Goal: Task Accomplishment & Management: Manage account settings

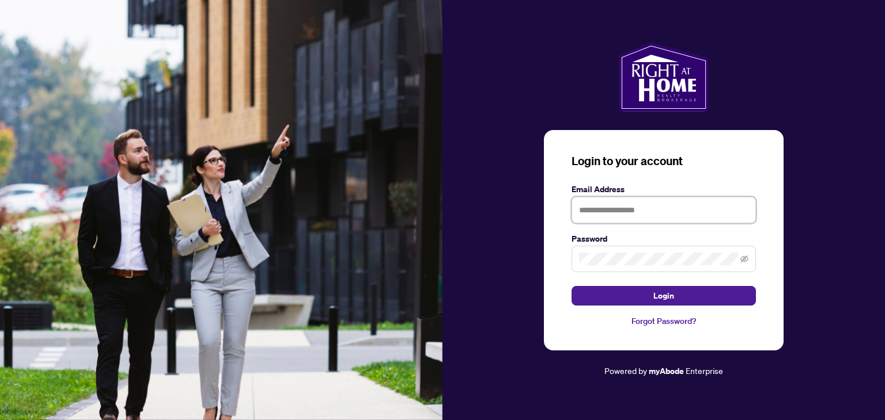
click at [603, 211] on input "text" at bounding box center [663, 210] width 184 height 26
type input "**********"
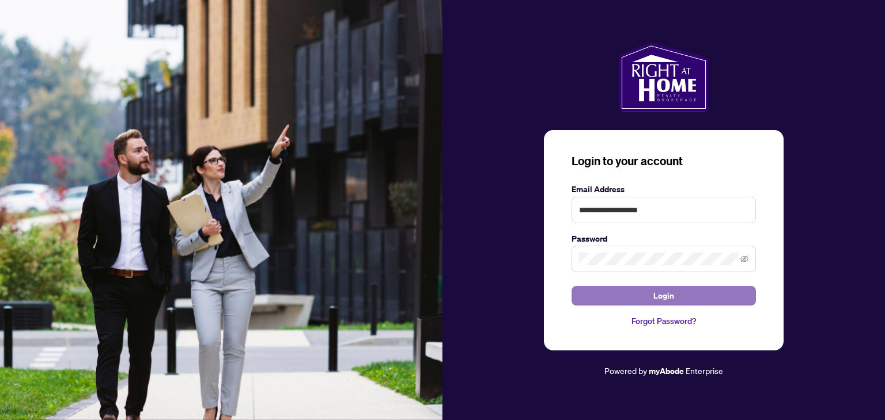
click at [671, 295] on span "Login" at bounding box center [663, 296] width 21 height 18
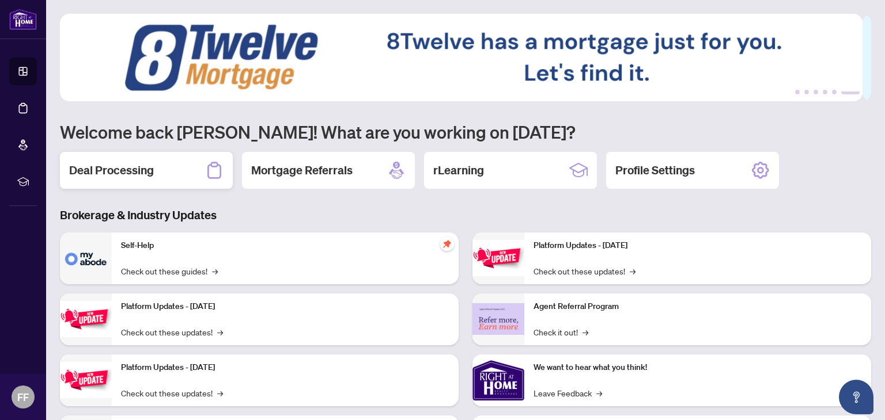
click at [212, 173] on icon at bounding box center [214, 170] width 18 height 18
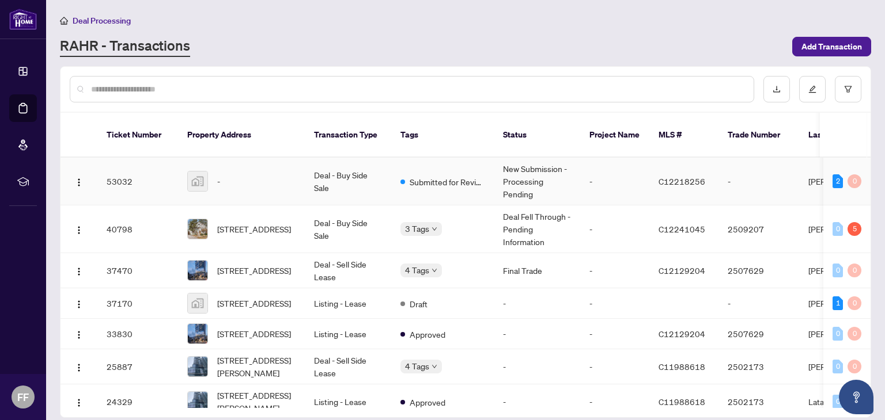
click at [116, 165] on td "53032" at bounding box center [137, 182] width 81 height 48
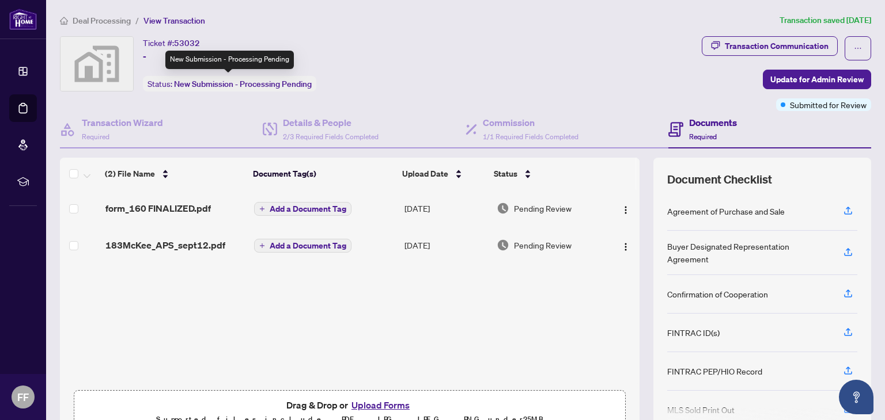
click at [223, 88] on span "New Submission - Processing Pending" at bounding box center [243, 84] width 138 height 10
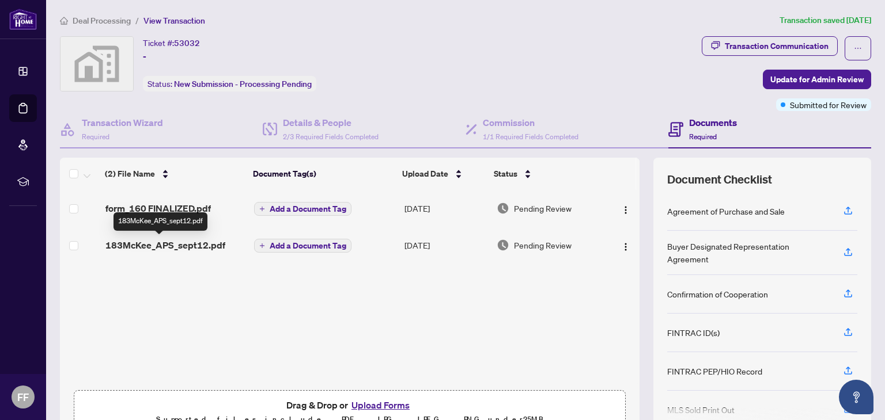
click at [160, 240] on span "183McKee_APS_sept12.pdf" at bounding box center [165, 245] width 120 height 14
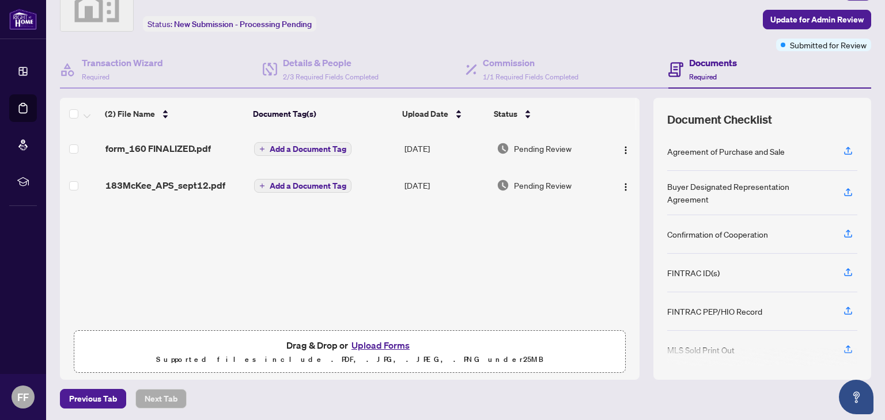
scroll to position [61, 0]
click at [375, 340] on button "Upload Forms" at bounding box center [380, 344] width 65 height 15
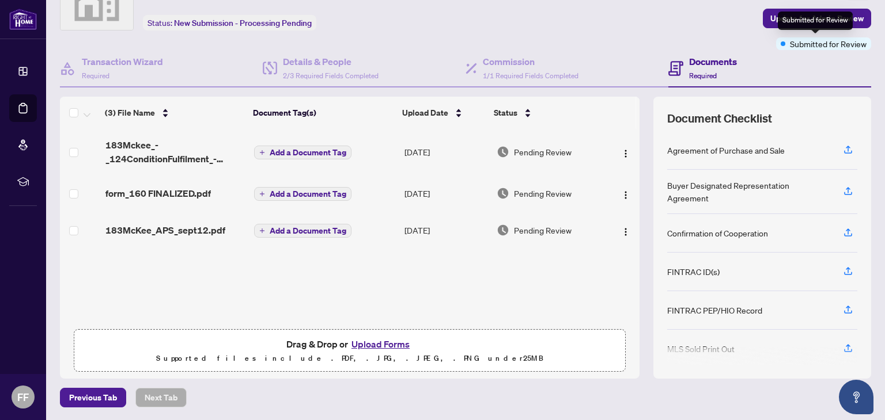
click at [817, 22] on div "Submitted for Review" at bounding box center [814, 21] width 75 height 18
click at [770, 19] on span "Update for Admin Review" at bounding box center [816, 18] width 93 height 18
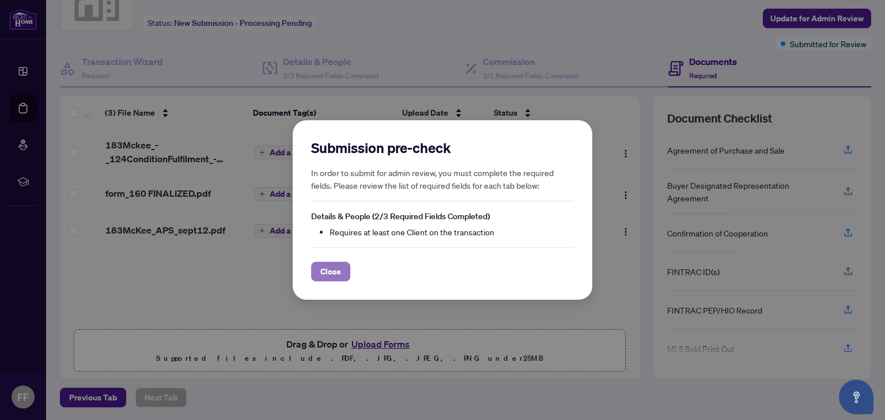
click at [329, 271] on span "Close" at bounding box center [330, 272] width 21 height 18
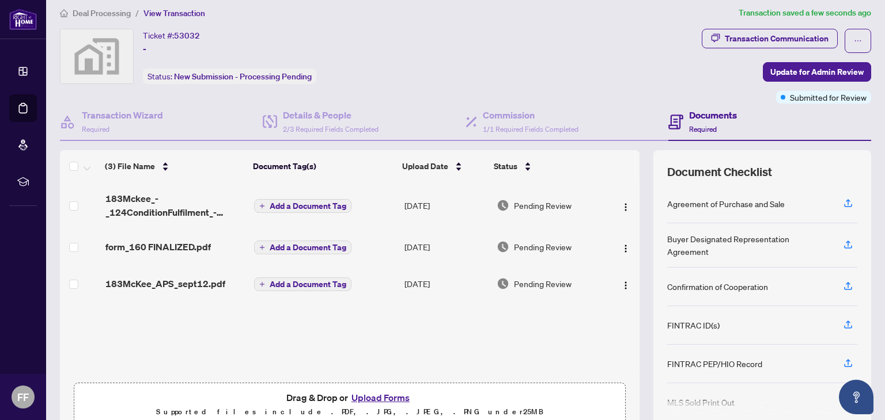
scroll to position [0, 0]
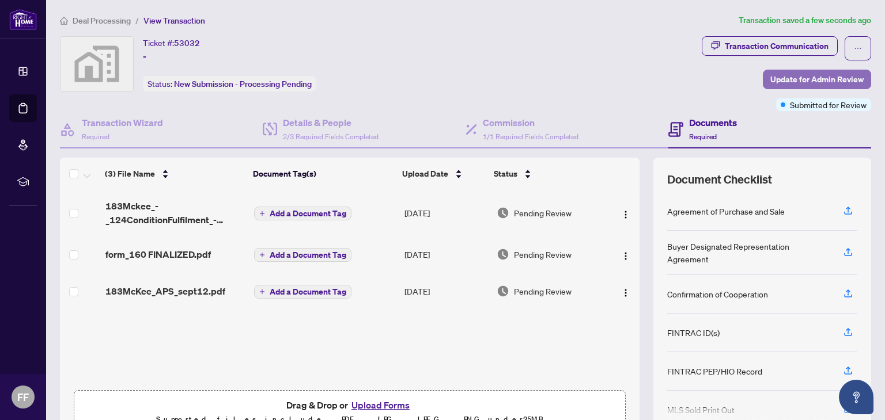
click at [793, 77] on span "Update for Admin Review" at bounding box center [816, 79] width 93 height 18
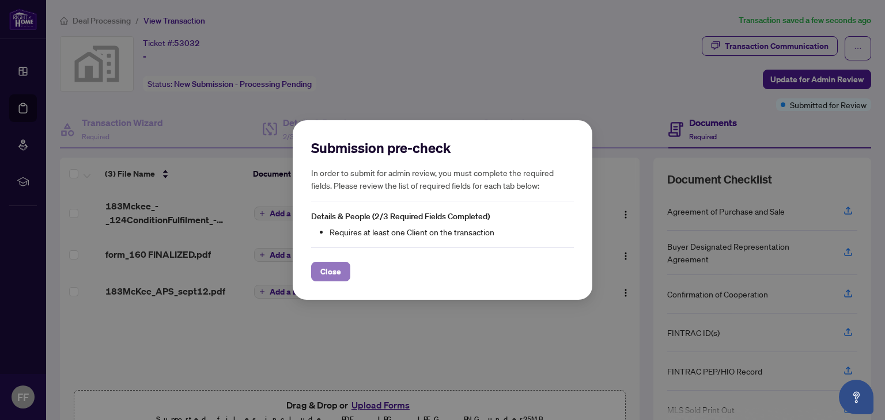
click at [329, 270] on span "Close" at bounding box center [330, 272] width 21 height 18
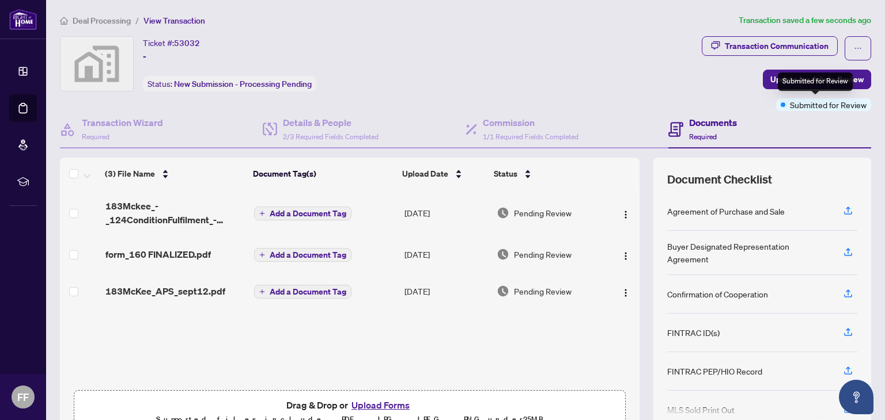
click at [814, 105] on span "Submitted for Review" at bounding box center [827, 104] width 77 height 13
click at [372, 405] on button "Upload Forms" at bounding box center [380, 405] width 65 height 15
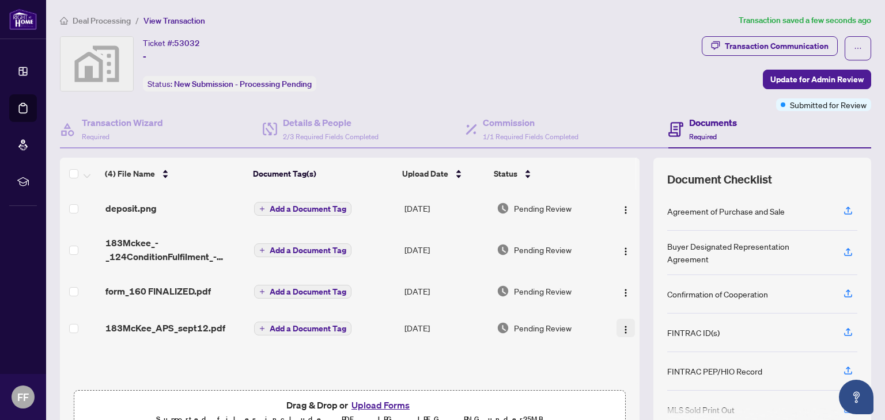
click at [621, 327] on img "button" at bounding box center [625, 329] width 9 height 9
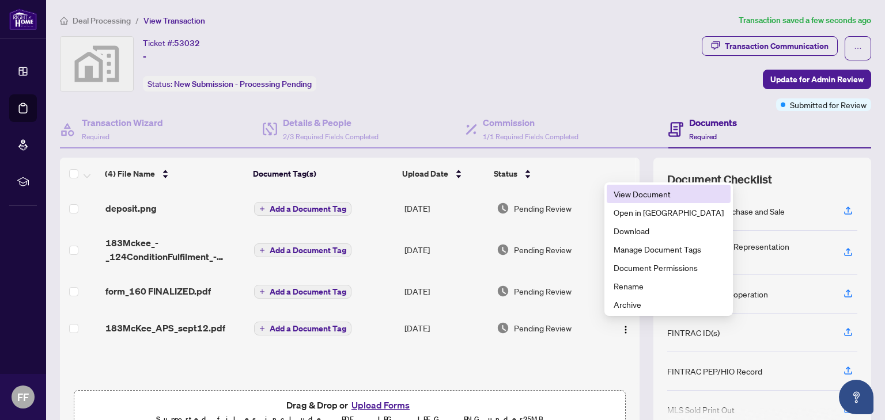
click at [642, 194] on span "View Document" at bounding box center [668, 194] width 110 height 13
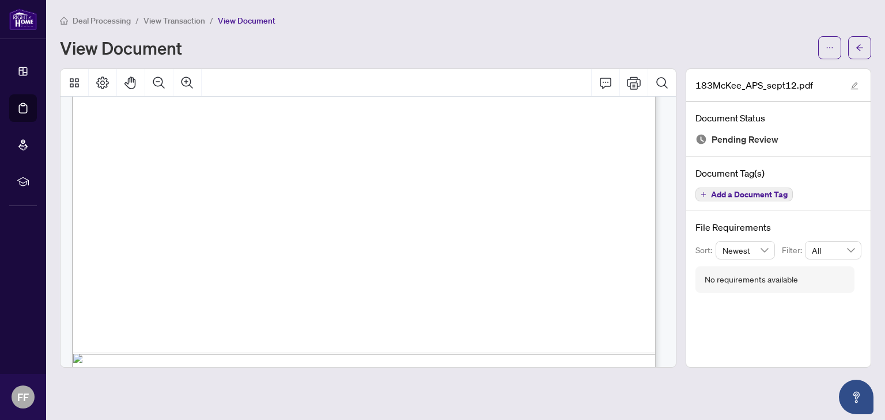
scroll to position [7479, 0]
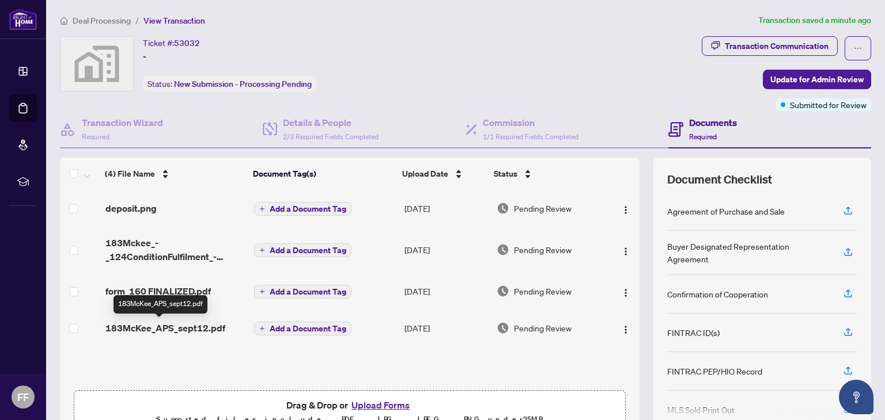
click at [159, 328] on span "183McKee_APS_sept12.pdf" at bounding box center [165, 328] width 120 height 14
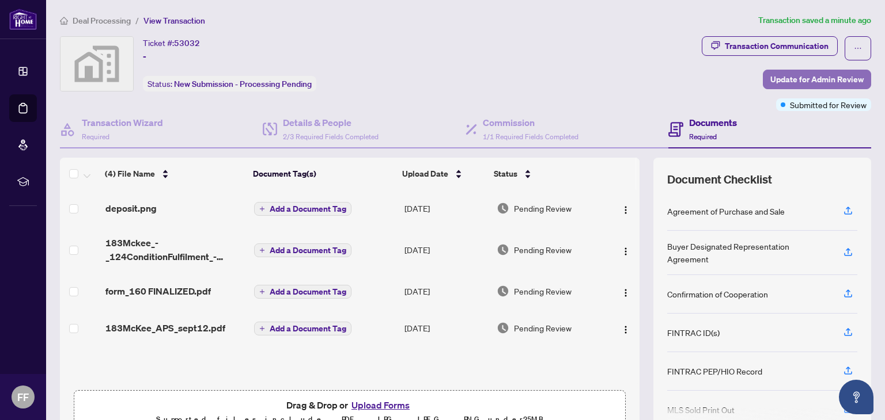
click at [808, 75] on span "Update for Admin Review" at bounding box center [816, 79] width 93 height 18
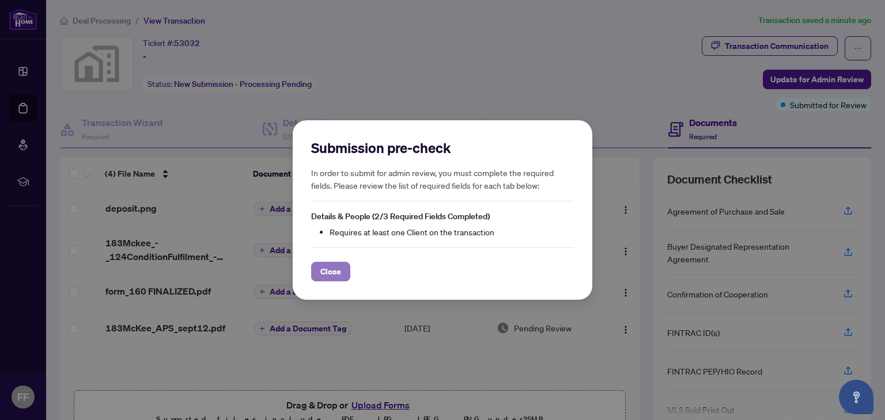
click at [329, 271] on span "Close" at bounding box center [330, 272] width 21 height 18
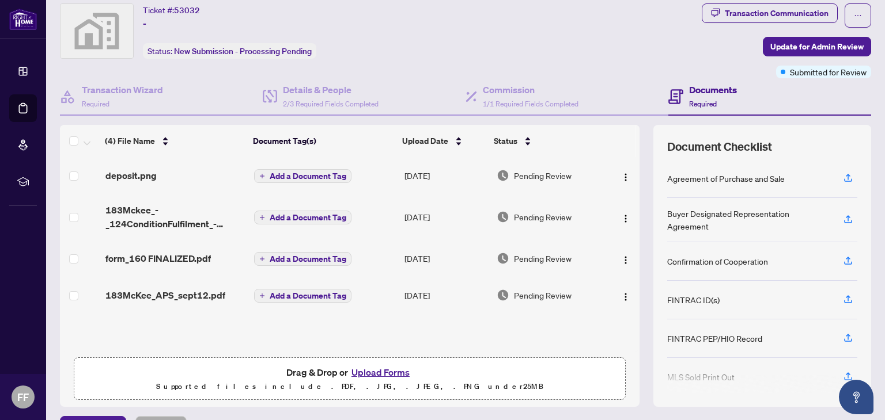
scroll to position [61, 0]
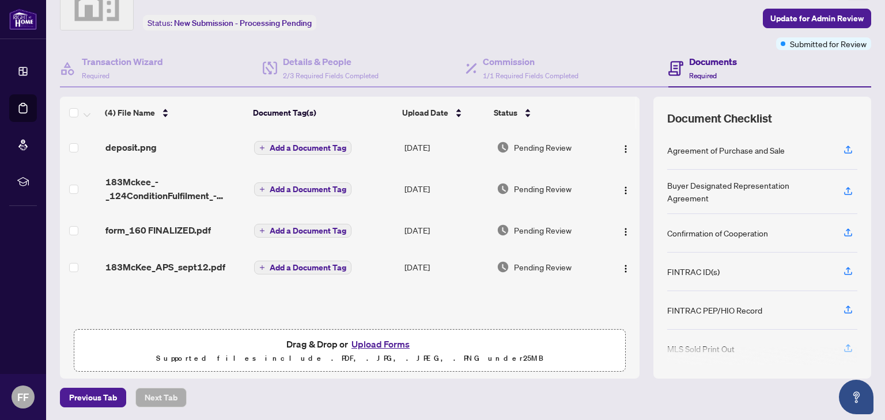
click at [842, 343] on icon "button" at bounding box center [847, 348] width 10 height 10
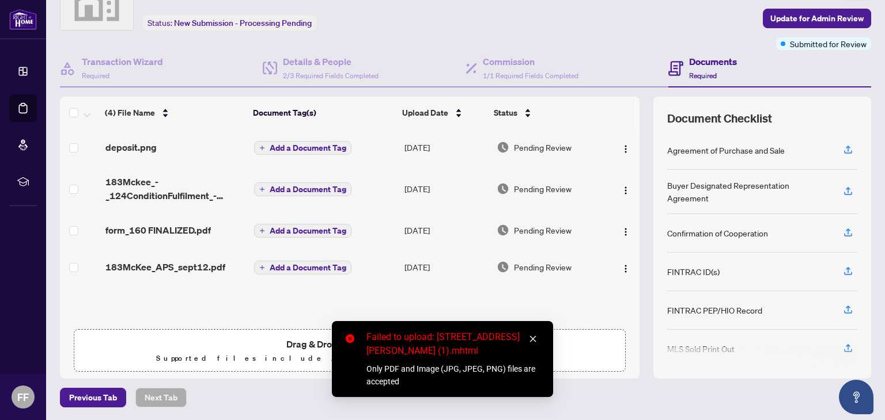
click at [533, 336] on icon "close" at bounding box center [533, 339] width 8 height 8
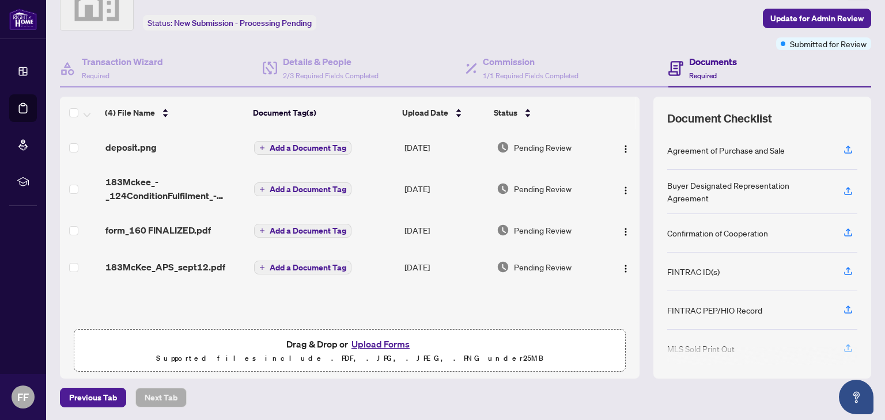
click at [842, 343] on icon "button" at bounding box center [847, 348] width 10 height 10
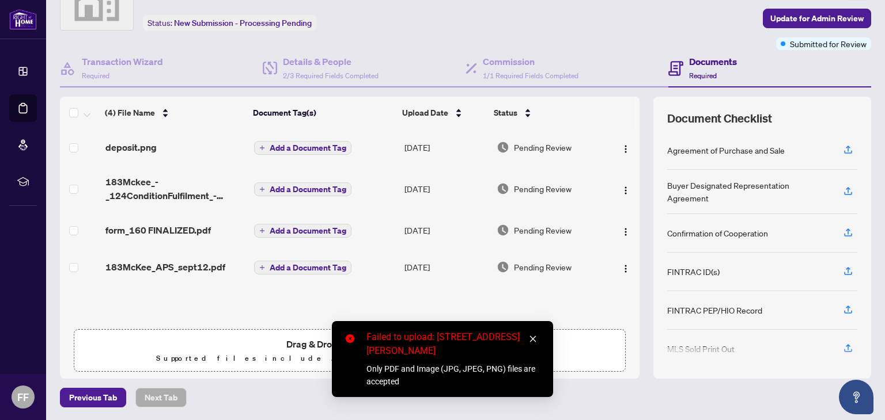
click at [531, 338] on icon "close" at bounding box center [533, 339] width 8 height 8
